Goal: Task Accomplishment & Management: Use online tool/utility

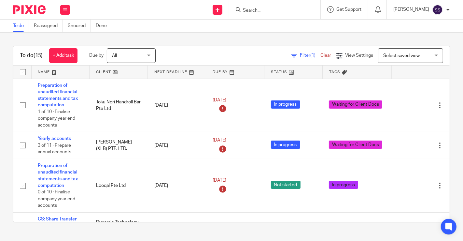
click at [2, 80] on div "To do (15) + Add task Due by All All Today Tomorrow This week Next week This mo…" at bounding box center [231, 134] width 463 height 203
click at [272, 10] on input "Search" at bounding box center [271, 11] width 59 height 6
click at [252, 6] on form at bounding box center [276, 10] width 69 height 8
click at [253, 9] on input "Search" at bounding box center [271, 11] width 59 height 6
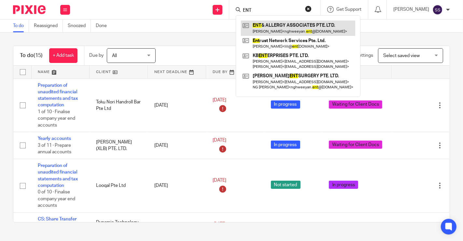
type input "ENT"
click at [296, 28] on link at bounding box center [298, 28] width 114 height 15
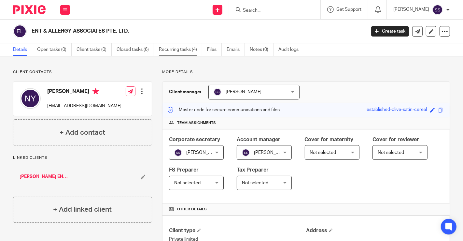
click at [173, 50] on link "Recurring tasks (4)" at bounding box center [180, 49] width 43 height 13
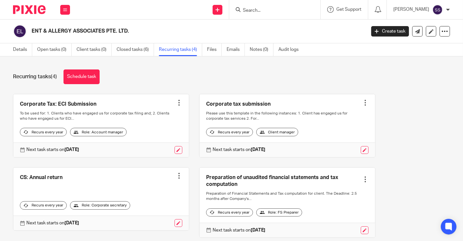
click at [254, 107] on link at bounding box center [288, 125] width 176 height 63
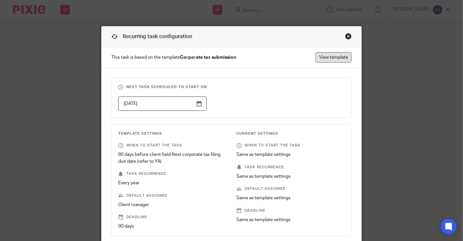
click at [333, 57] on link "View template" at bounding box center [334, 57] width 36 height 10
click at [348, 36] on div "Close this dialog window" at bounding box center [348, 36] width 7 height 7
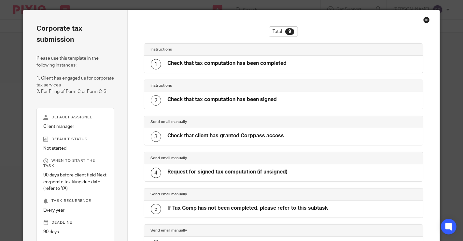
scroll to position [13, 0]
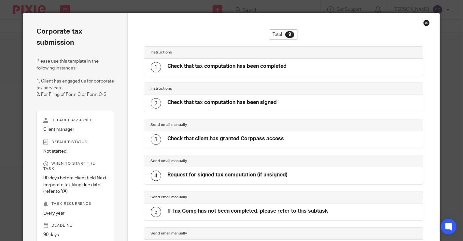
click at [211, 65] on h4 "Check that tax computation has been completed" at bounding box center [227, 66] width 119 height 7
click at [144, 65] on div "1 Check that tax computation has been completed" at bounding box center [283, 67] width 279 height 17
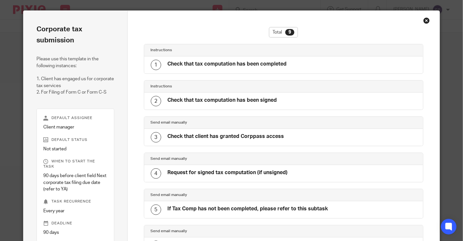
scroll to position [12, 0]
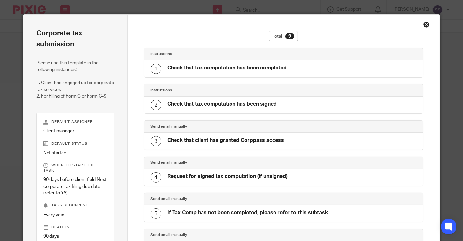
click at [248, 72] on div "Check that tax computation has been completed" at bounding box center [227, 68] width 119 height 8
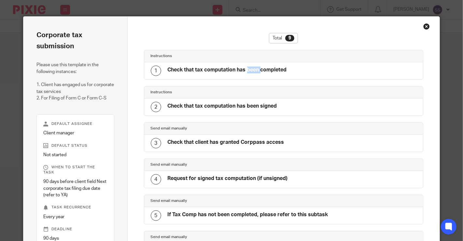
scroll to position [0, 0]
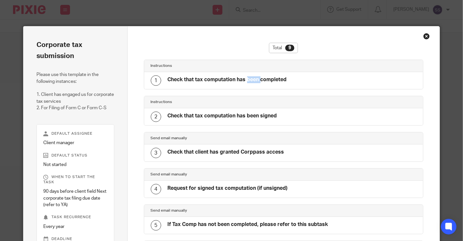
click at [423, 35] on div "Close this dialog window" at bounding box center [426, 36] width 7 height 7
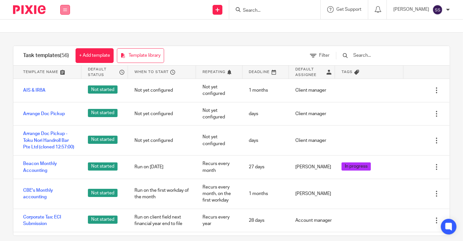
click at [61, 8] on button at bounding box center [65, 10] width 10 height 10
click at [60, 29] on link "Work" at bounding box center [61, 30] width 10 height 5
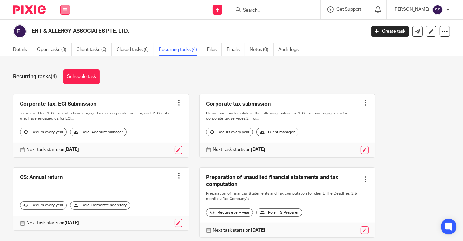
click at [63, 10] on icon at bounding box center [65, 10] width 4 height 4
click at [168, 80] on div "Recurring tasks (4) Schedule task" at bounding box center [231, 76] width 437 height 15
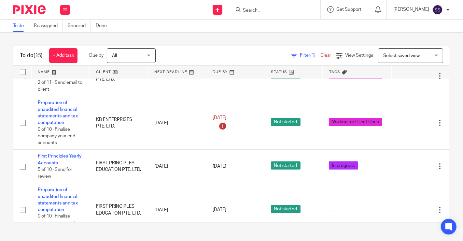
scroll to position [313, 0]
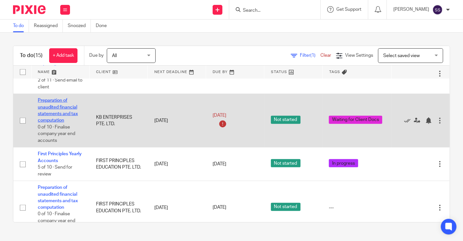
click at [46, 113] on link "Preparation of unaudited financial statements and tax computation" at bounding box center [58, 110] width 40 height 24
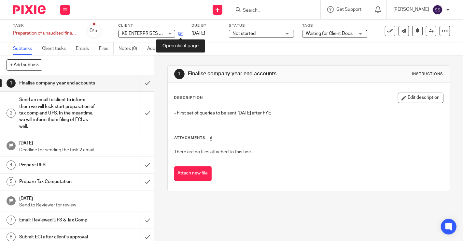
click at [180, 33] on icon at bounding box center [180, 33] width 5 height 5
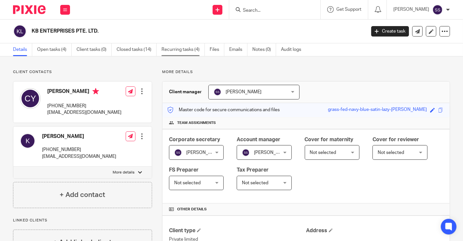
click at [198, 50] on link "Recurring tasks (4)" at bounding box center [183, 49] width 43 height 13
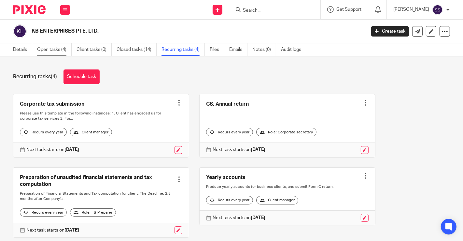
click at [48, 50] on link "Open tasks (4)" at bounding box center [54, 49] width 35 height 13
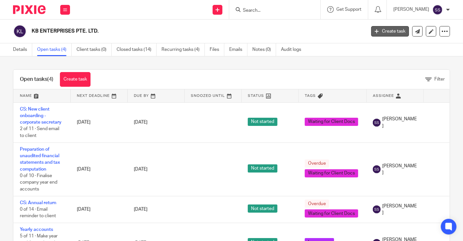
click at [376, 36] on link "Create task" at bounding box center [390, 31] width 38 height 10
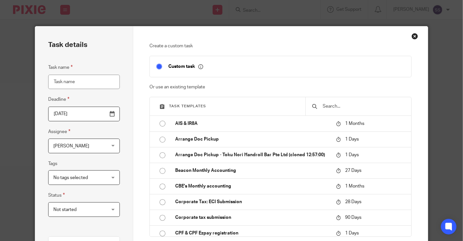
click at [342, 104] on input "text" at bounding box center [363, 106] width 83 height 7
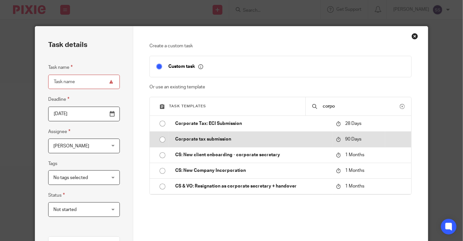
type input "corpo"
click at [268, 137] on p "Corporate tax submission" at bounding box center [252, 139] width 154 height 7
type input "[DATE]"
type input "Corporate tax submission"
checkbox input "false"
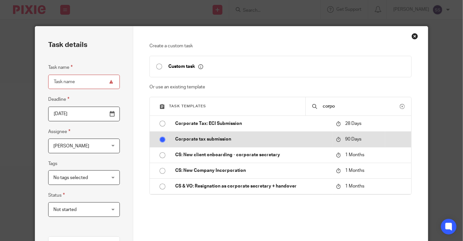
radio input "true"
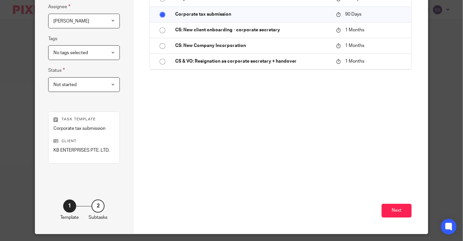
scroll to position [144, 0]
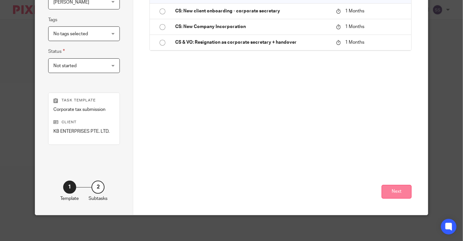
click at [388, 187] on button "Next" at bounding box center [397, 192] width 30 height 14
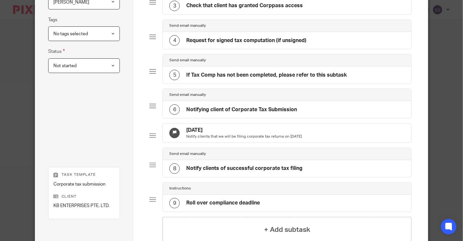
scroll to position [221, 0]
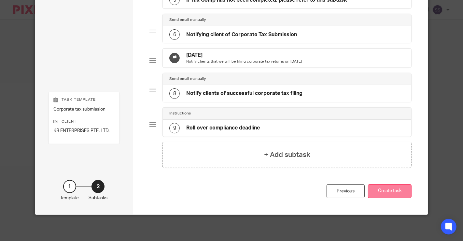
click at [397, 191] on button "Create task" at bounding box center [390, 191] width 44 height 14
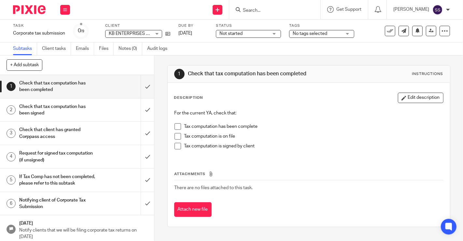
click at [26, 112] on h1 "Check that tax computation has been signed" at bounding box center [57, 110] width 77 height 17
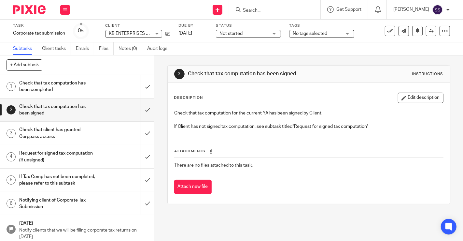
click at [37, 151] on h1 "Request for signed tax computation (if unsigned)" at bounding box center [57, 156] width 77 height 17
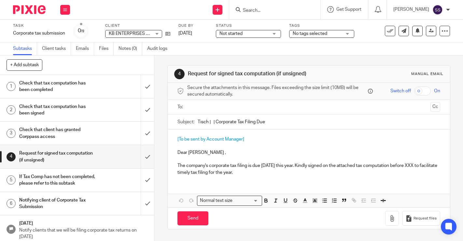
click at [49, 125] on h1 "Check that client has granted Corppass access" at bounding box center [57, 133] width 77 height 17
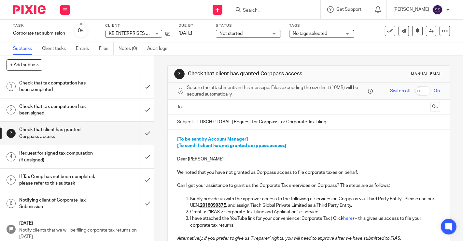
click at [48, 188] on h1 "If Tax Comp has not been completed, please refer to this subtask" at bounding box center [57, 180] width 77 height 17
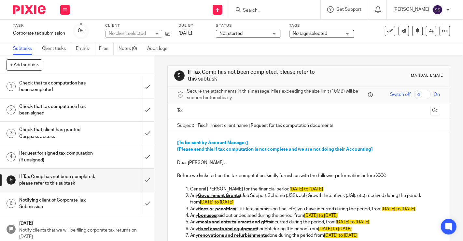
click at [45, 212] on h1 "Notifying client of Corporate Tax Submission" at bounding box center [57, 203] width 77 height 17
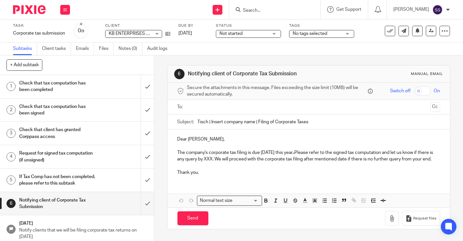
click at [300, 163] on p "The company's corporate tax filing is due [DATE] this year. . Please refer to t…" at bounding box center [308, 155] width 263 height 13
drag, startPoint x: 233, startPoint y: 158, endPoint x: 204, endPoint y: 166, distance: 30.0
click at [204, 163] on p "The company's corporate tax filing is due [DATE] this year. . Please refer to t…" at bounding box center [308, 155] width 263 height 13
copy p "We will proceed with the corporate tax filing after mentioned date if there is …"
click at [442, 33] on icon at bounding box center [445, 31] width 7 height 7
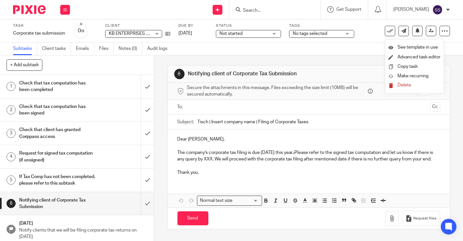
click at [409, 84] on span "Delete" at bounding box center [405, 85] width 14 height 5
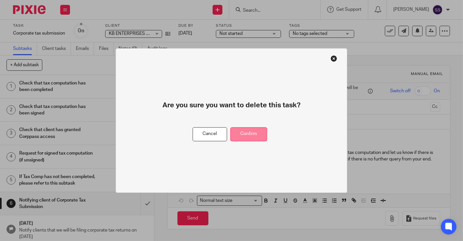
click at [254, 128] on button "Confirm" at bounding box center [249, 134] width 37 height 14
